Goal: Register for event/course

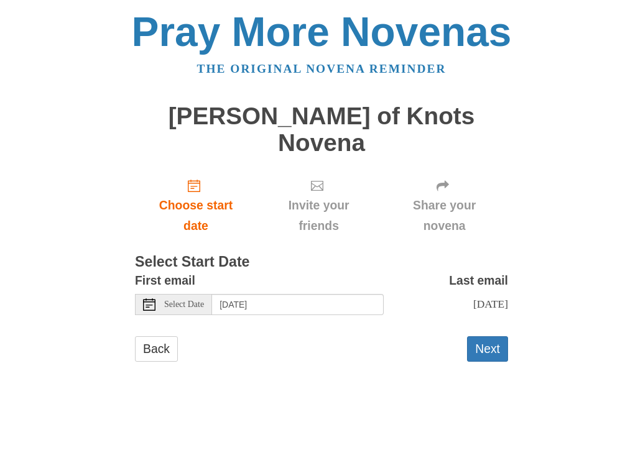
click at [149, 298] on icon at bounding box center [149, 304] width 12 height 12
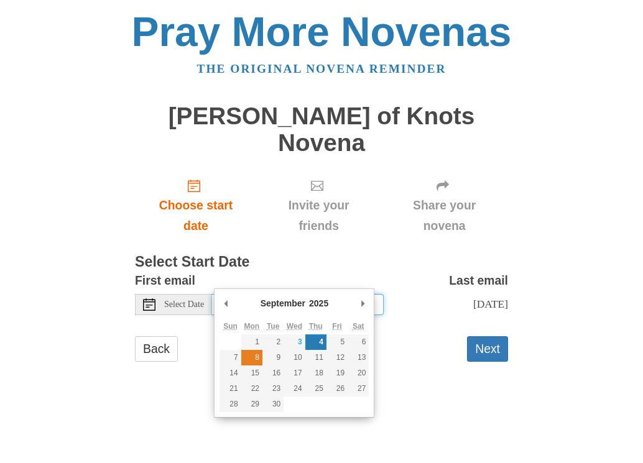
type input "Monday, September 8th"
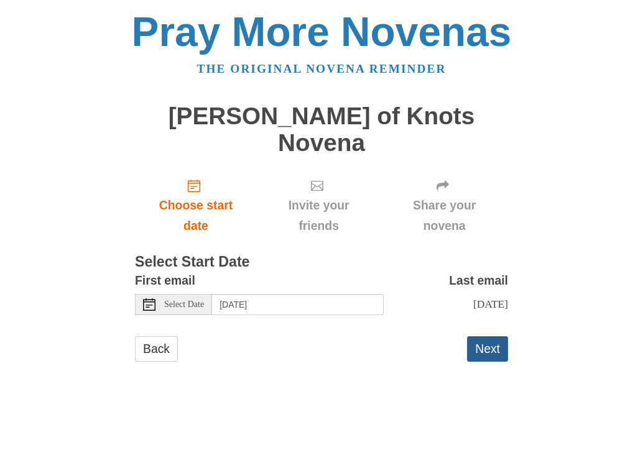
click at [482, 336] on button "Next" at bounding box center [487, 348] width 41 height 25
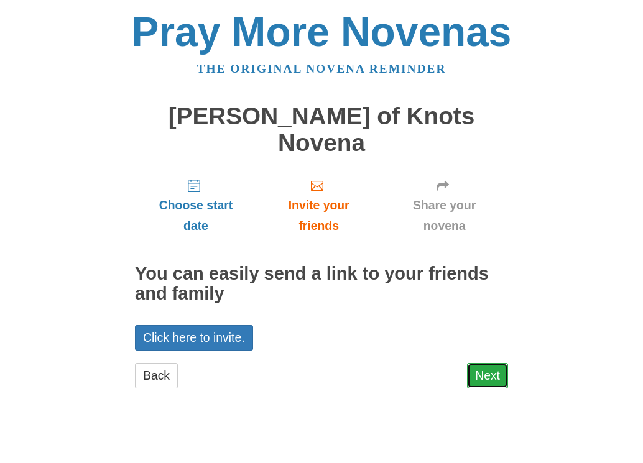
click at [487, 363] on link "Next" at bounding box center [487, 375] width 41 height 25
